Goal: Transaction & Acquisition: Purchase product/service

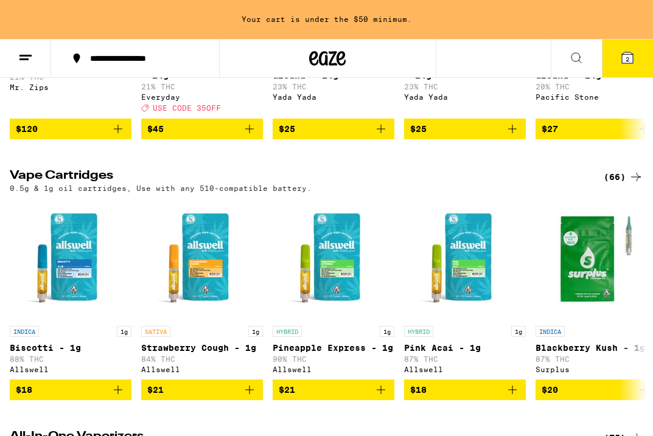
scroll to position [1426, 0]
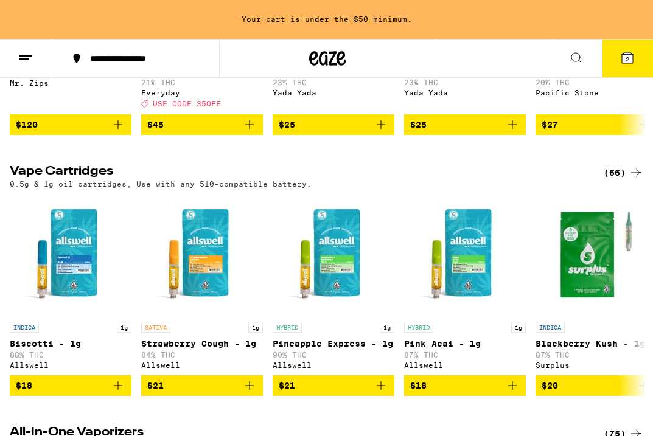
click at [611, 180] on div "(66)" at bounding box center [623, 172] width 40 height 15
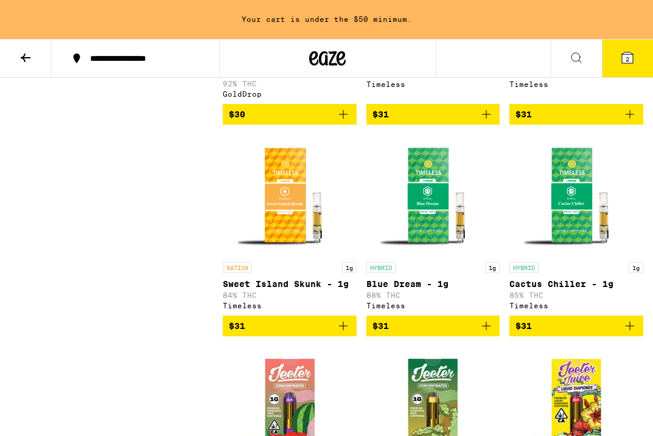
scroll to position [2251, 0]
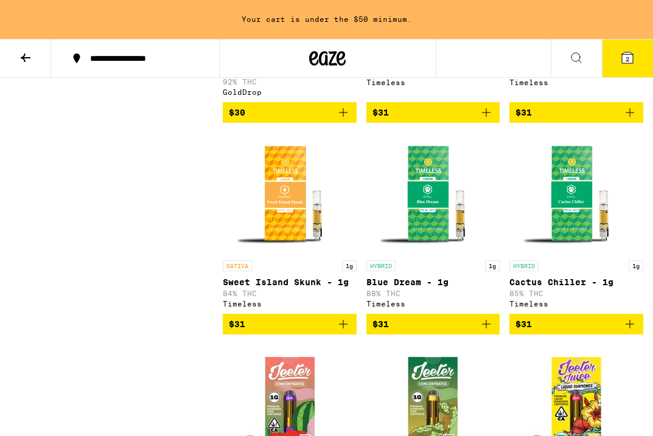
click at [439, 332] on span "$31" at bounding box center [433, 324] width 122 height 15
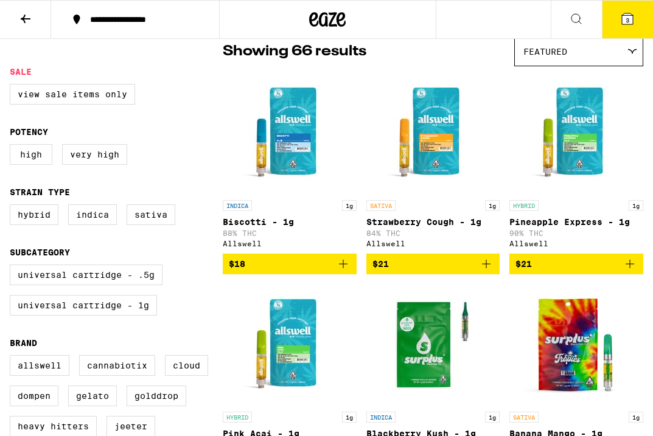
scroll to position [31, 0]
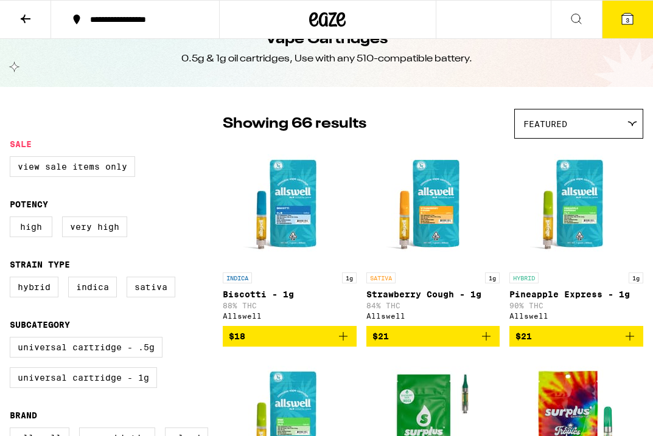
click at [277, 231] on img "Open page for Biscotti - 1g from Allswell" at bounding box center [290, 206] width 122 height 122
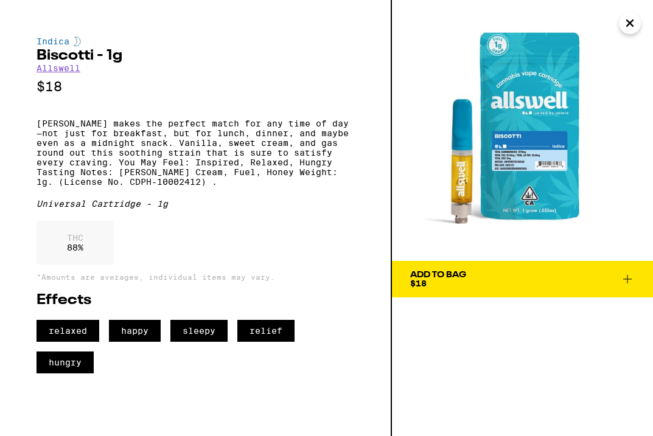
click at [629, 23] on icon "Close" at bounding box center [630, 23] width 6 height 6
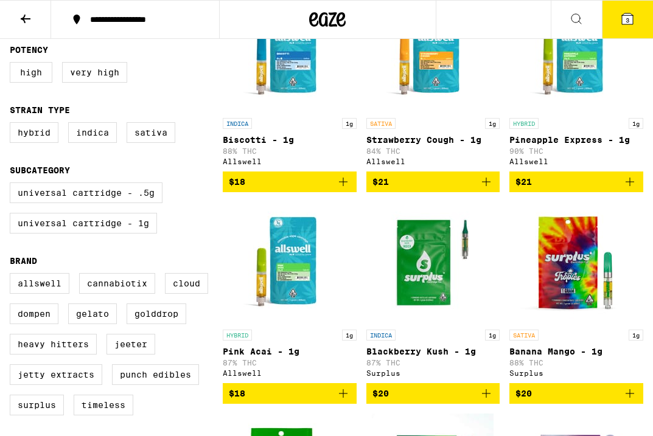
scroll to position [186, 0]
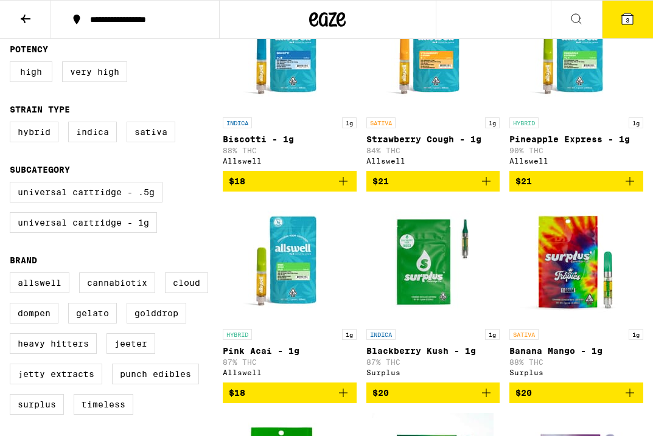
click at [528, 176] on button "$21" at bounding box center [576, 181] width 134 height 21
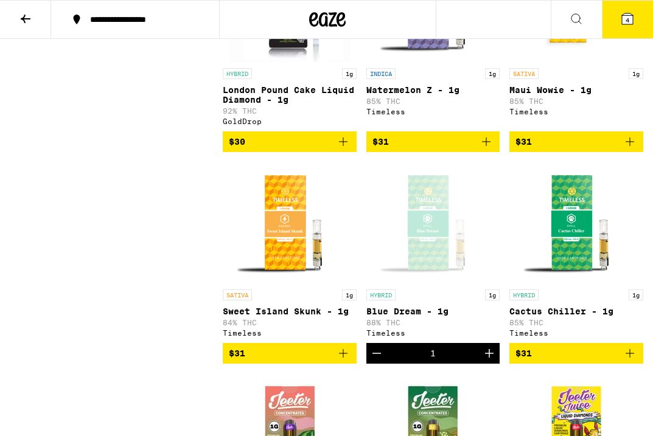
scroll to position [2183, 0]
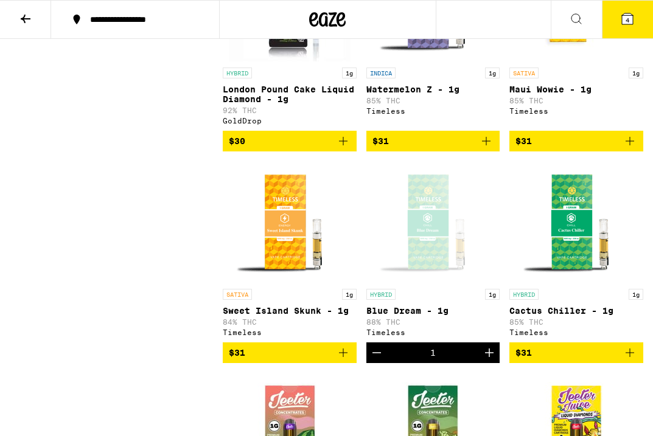
click at [529, 146] on span "$31" at bounding box center [523, 141] width 16 height 10
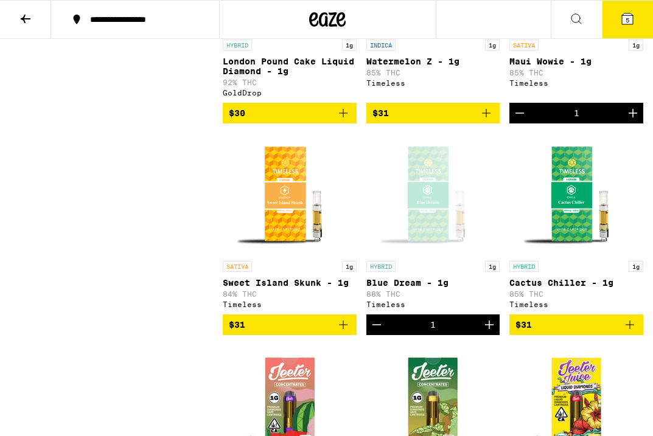
scroll to position [2213, 0]
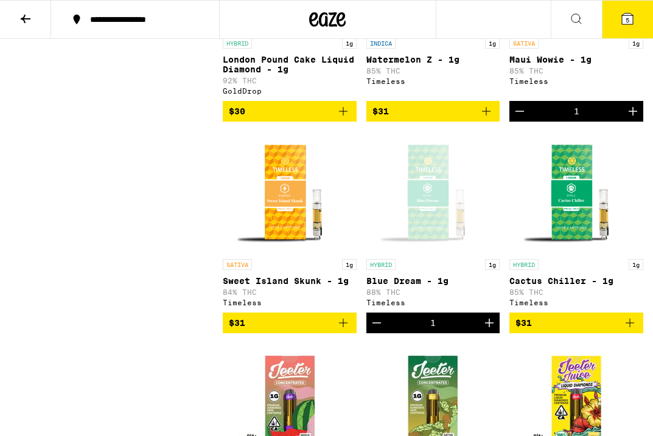
click at [625, 26] on icon at bounding box center [627, 19] width 15 height 15
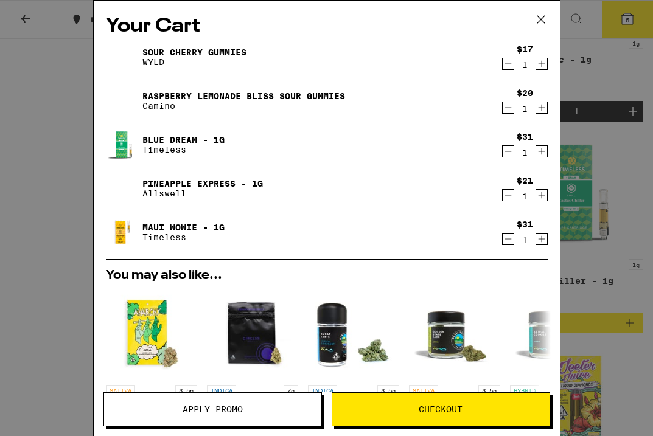
click at [507, 64] on icon "Decrement" at bounding box center [507, 64] width 11 height 15
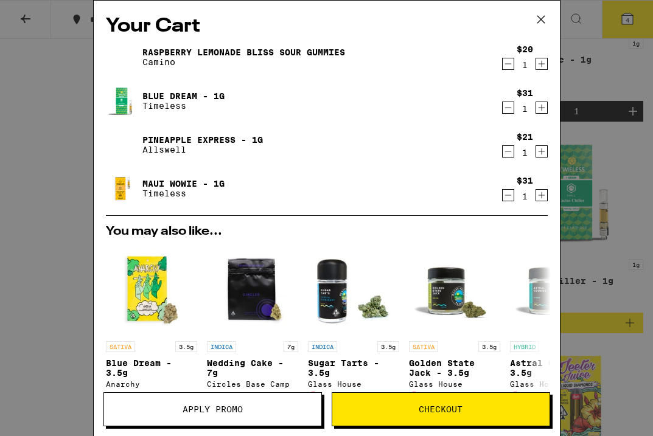
click at [507, 64] on icon "Decrement" at bounding box center [507, 64] width 11 height 15
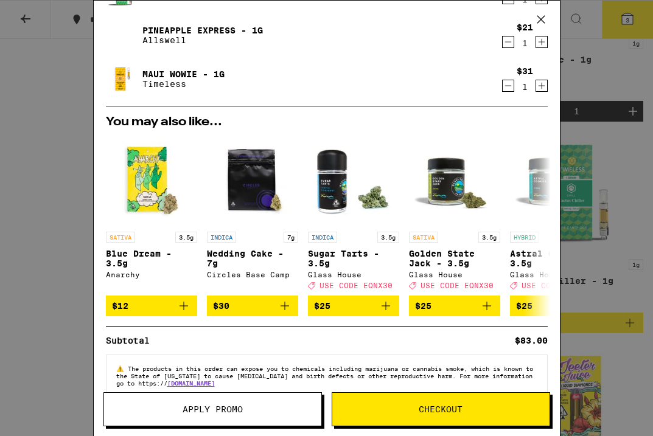
scroll to position [94, 0]
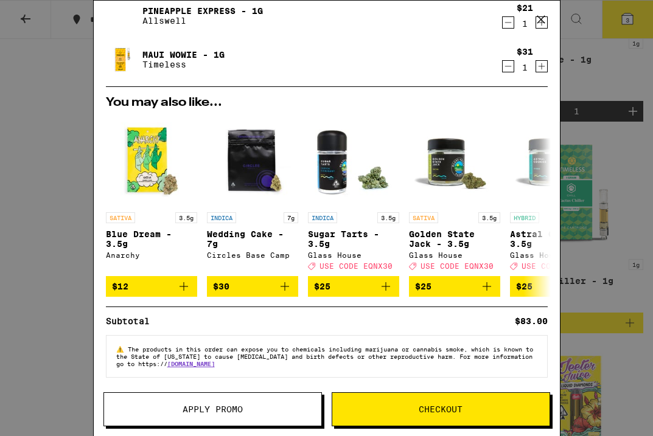
click at [424, 409] on span "Checkout" at bounding box center [440, 409] width 44 height 9
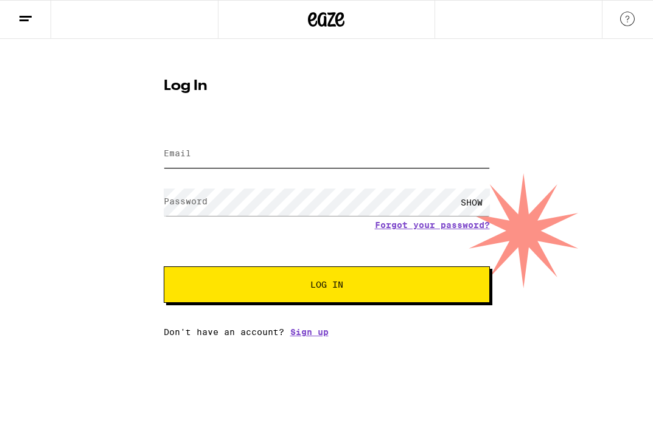
type input "[EMAIL_ADDRESS][DOMAIN_NAME]"
click at [403, 145] on input "[EMAIL_ADDRESS][DOMAIN_NAME]" at bounding box center [327, 154] width 326 height 27
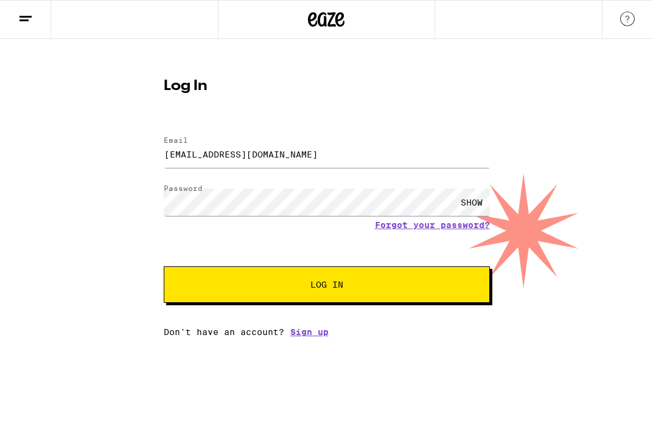
click at [358, 282] on span "Log In" at bounding box center [326, 284] width 227 height 9
